Goal: Check status: Check status

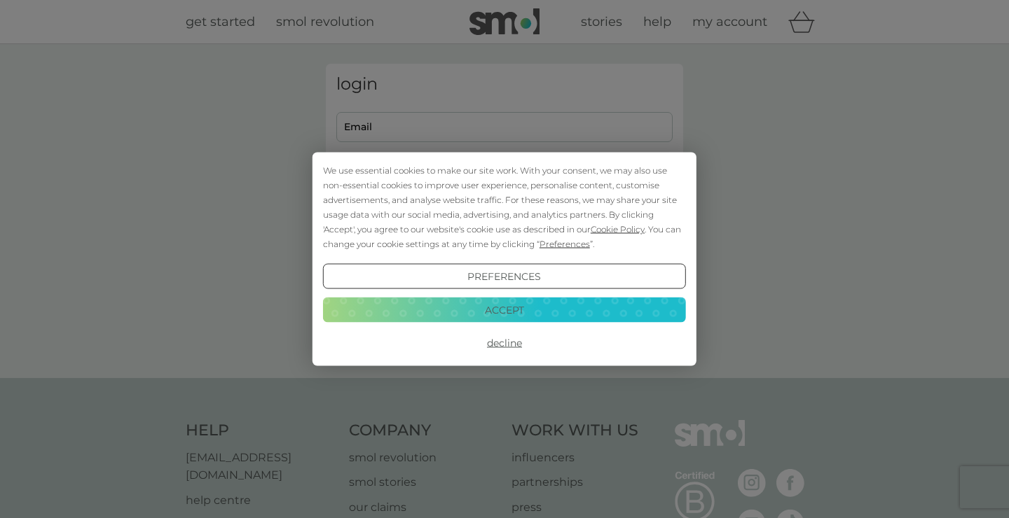
click at [495, 341] on button "Decline" at bounding box center [504, 343] width 363 height 25
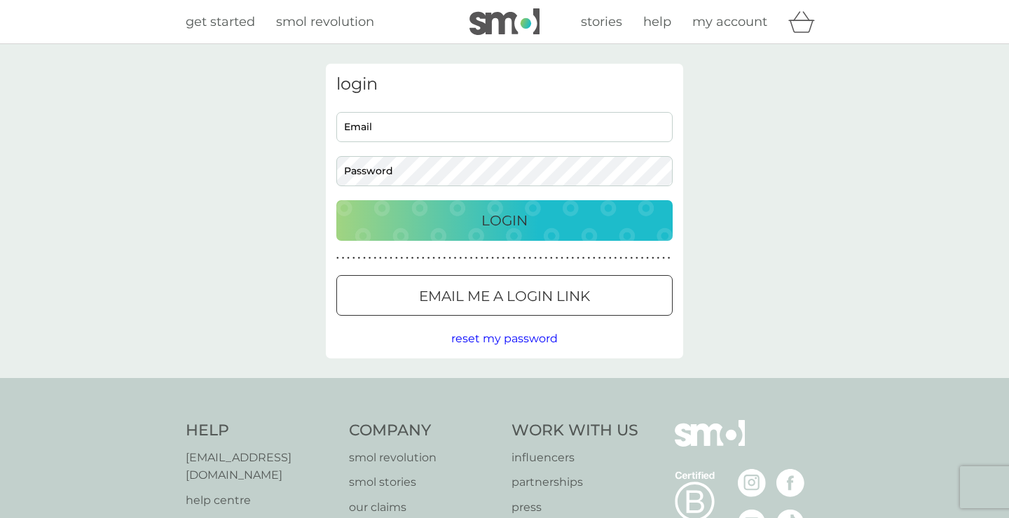
click at [433, 117] on input "Email" at bounding box center [504, 127] width 336 height 30
click at [414, 118] on input "Email" at bounding box center [504, 127] width 336 height 30
type input "kate.roddick13@gmail.com"
click at [336, 200] on button "Login" at bounding box center [504, 220] width 336 height 41
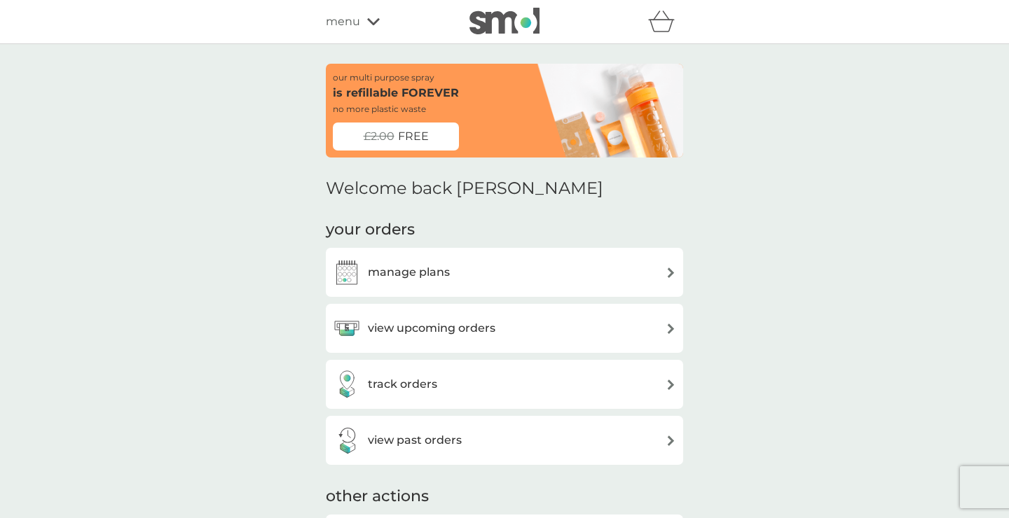
scroll to position [81, 0]
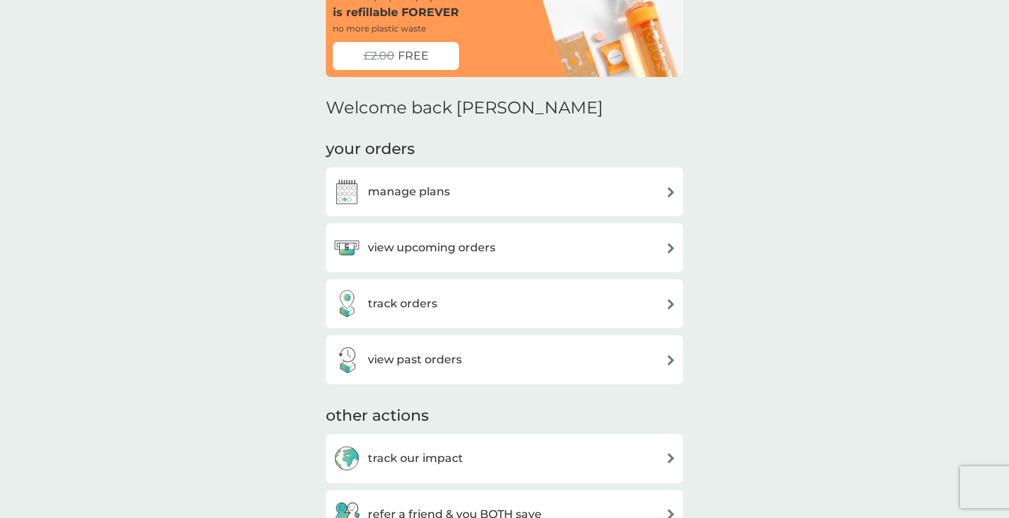
click at [484, 299] on div "track orders" at bounding box center [504, 304] width 343 height 28
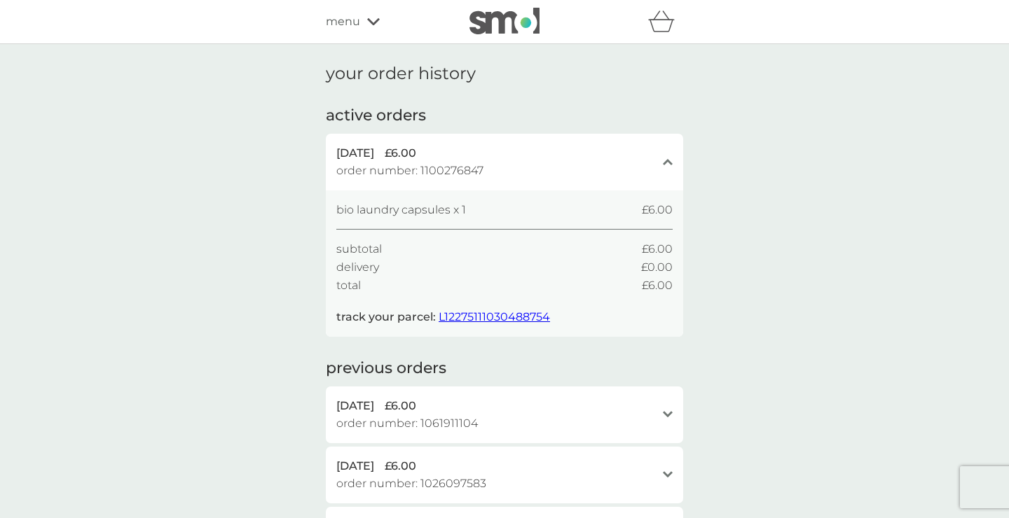
click at [467, 315] on span "L12275111030488754" at bounding box center [494, 316] width 111 height 13
